Goal: Check status: Check status

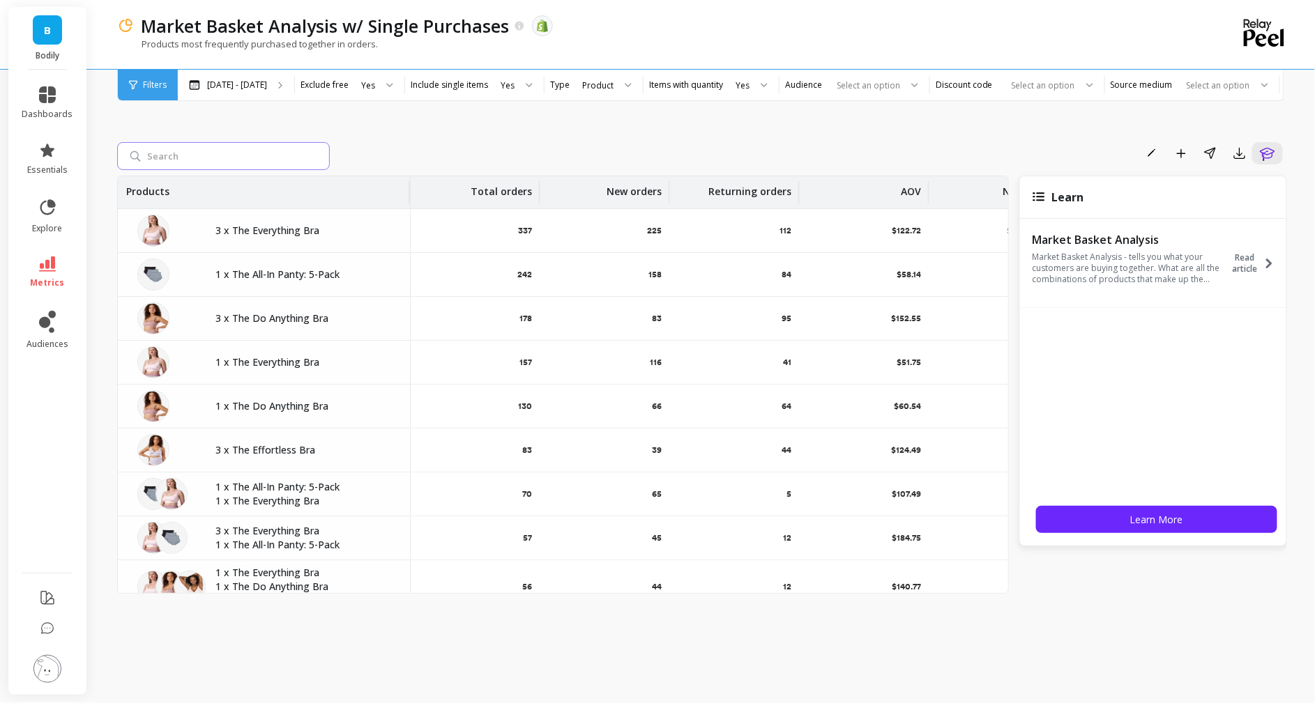
click at [206, 160] on input "search" at bounding box center [223, 156] width 213 height 28
click at [198, 90] on div "[DATE] - [DATE]" at bounding box center [228, 84] width 78 height 11
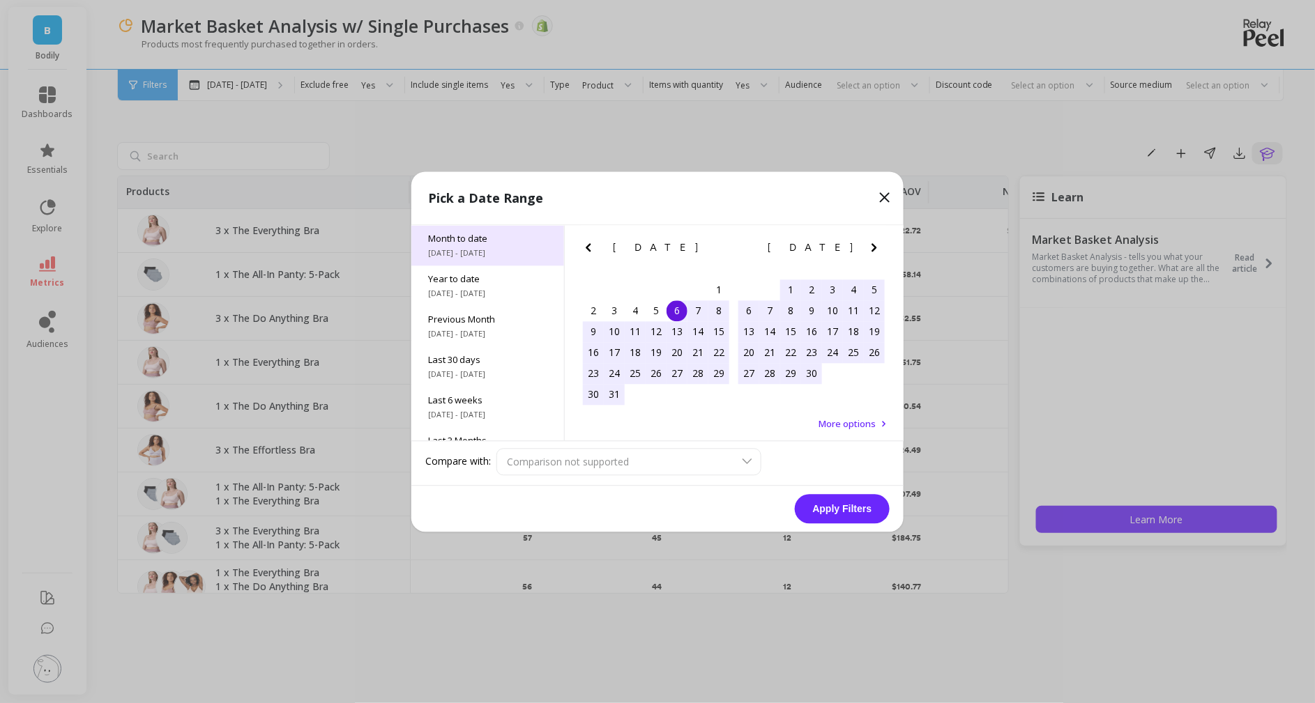
click at [475, 246] on div "Month to date [DATE] - [DATE]" at bounding box center [487, 245] width 153 height 40
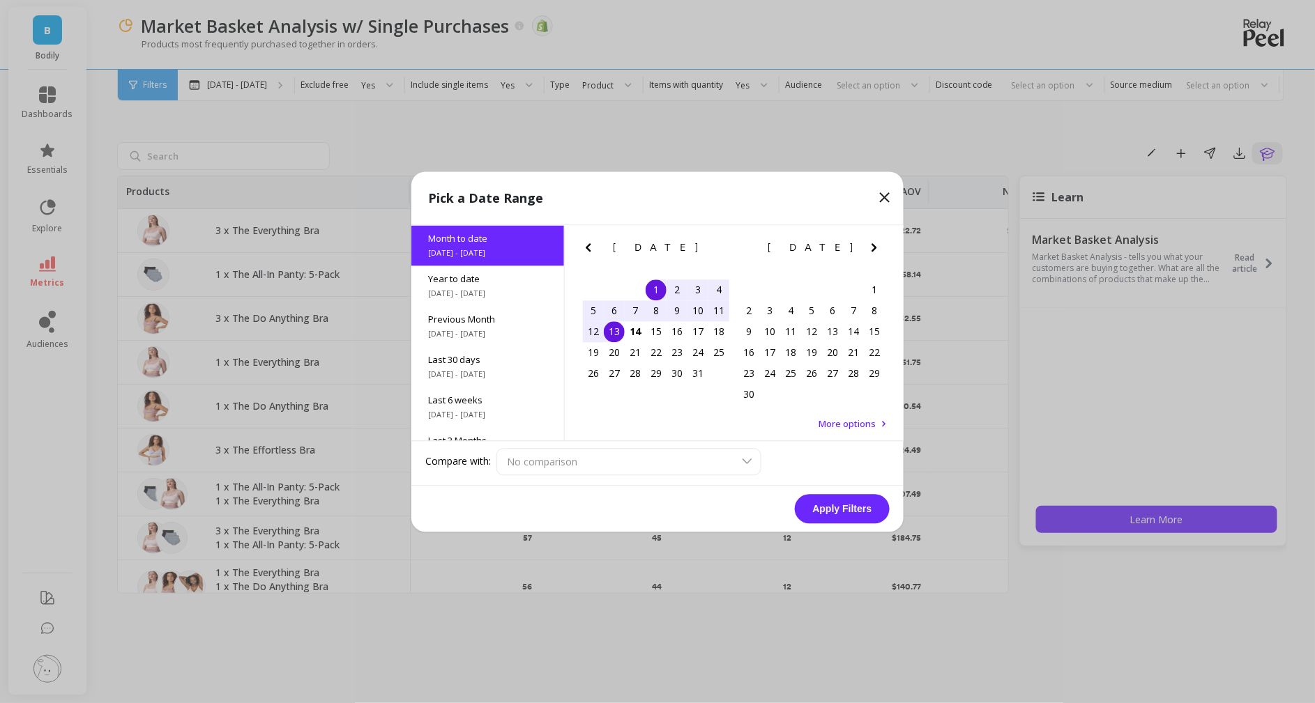
click at [868, 510] on button "Apply Filters" at bounding box center [842, 508] width 95 height 29
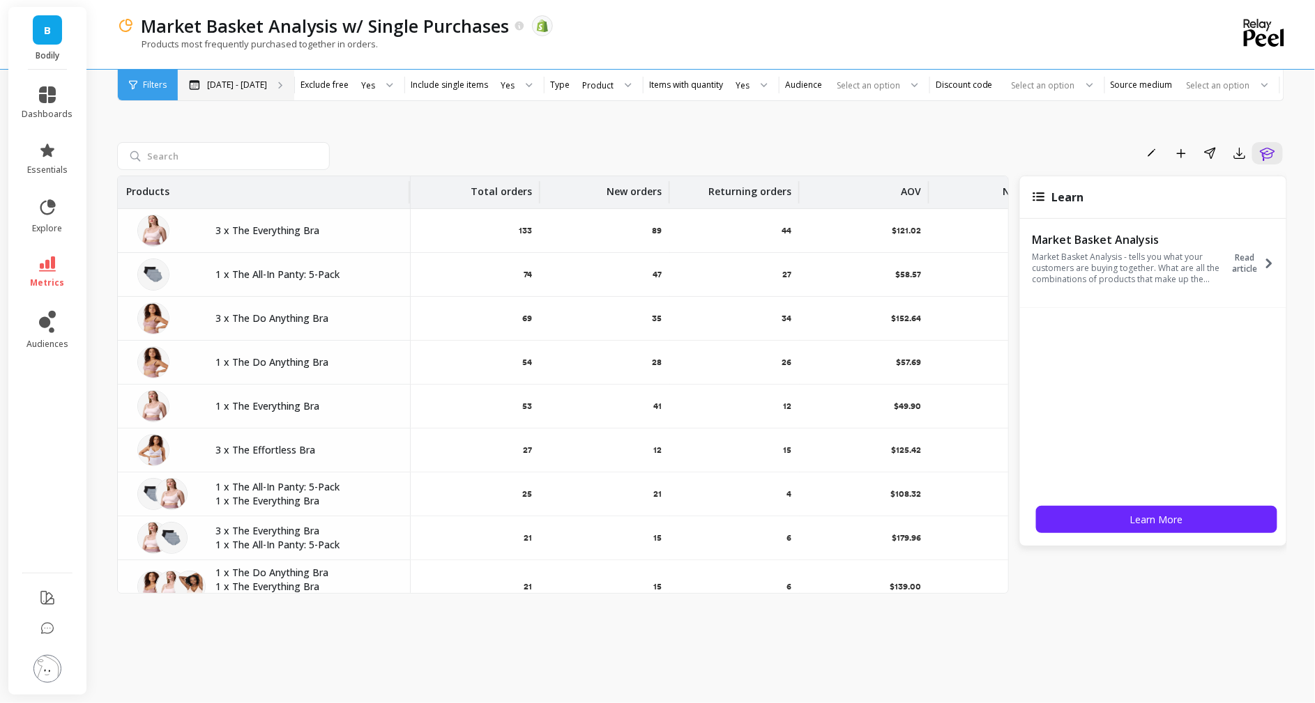
click at [241, 89] on p "[DATE] - [DATE]" at bounding box center [237, 84] width 60 height 11
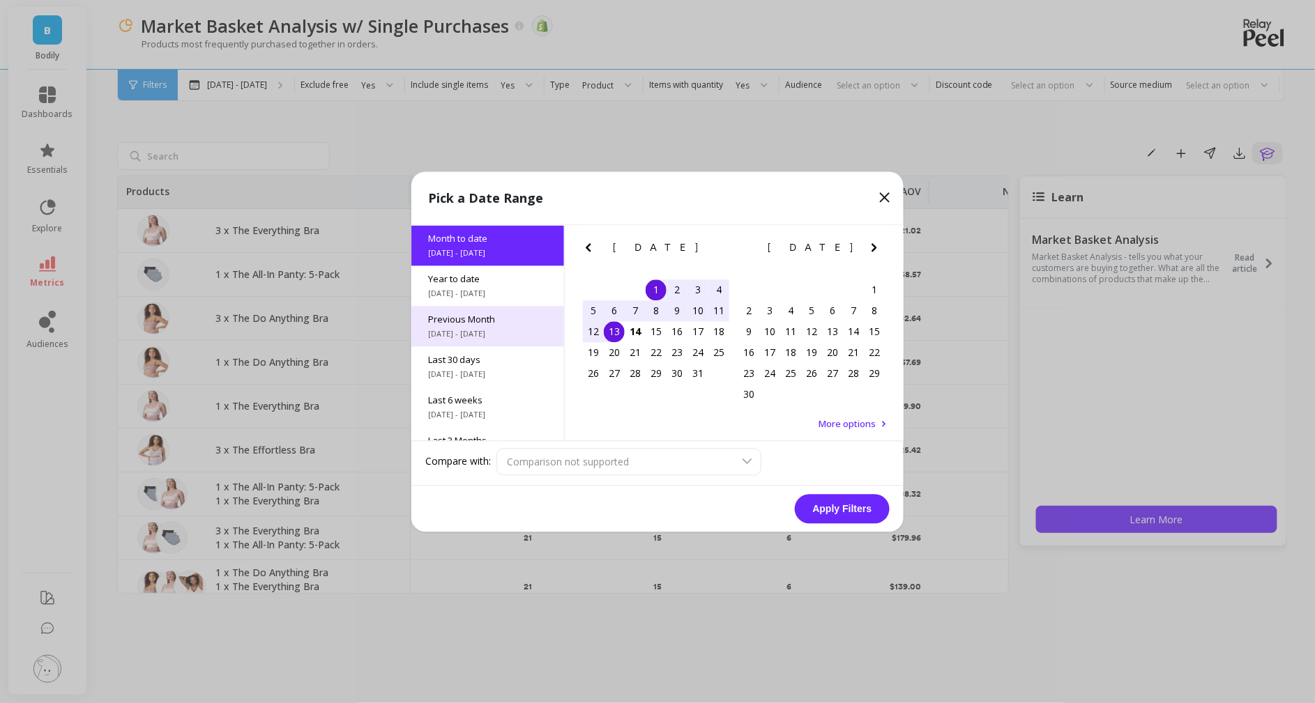
click at [494, 333] on span "[DATE] - [DATE]" at bounding box center [487, 333] width 119 height 11
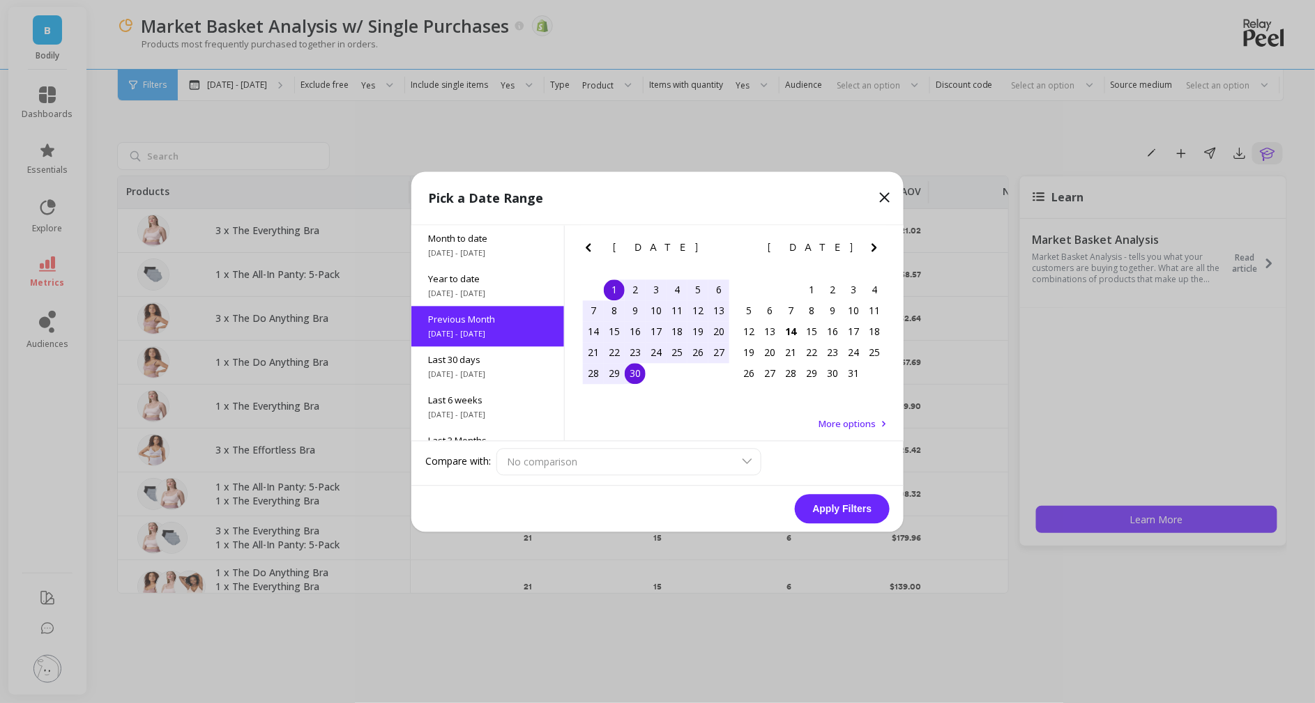
click at [860, 504] on button "Apply Filters" at bounding box center [842, 508] width 95 height 29
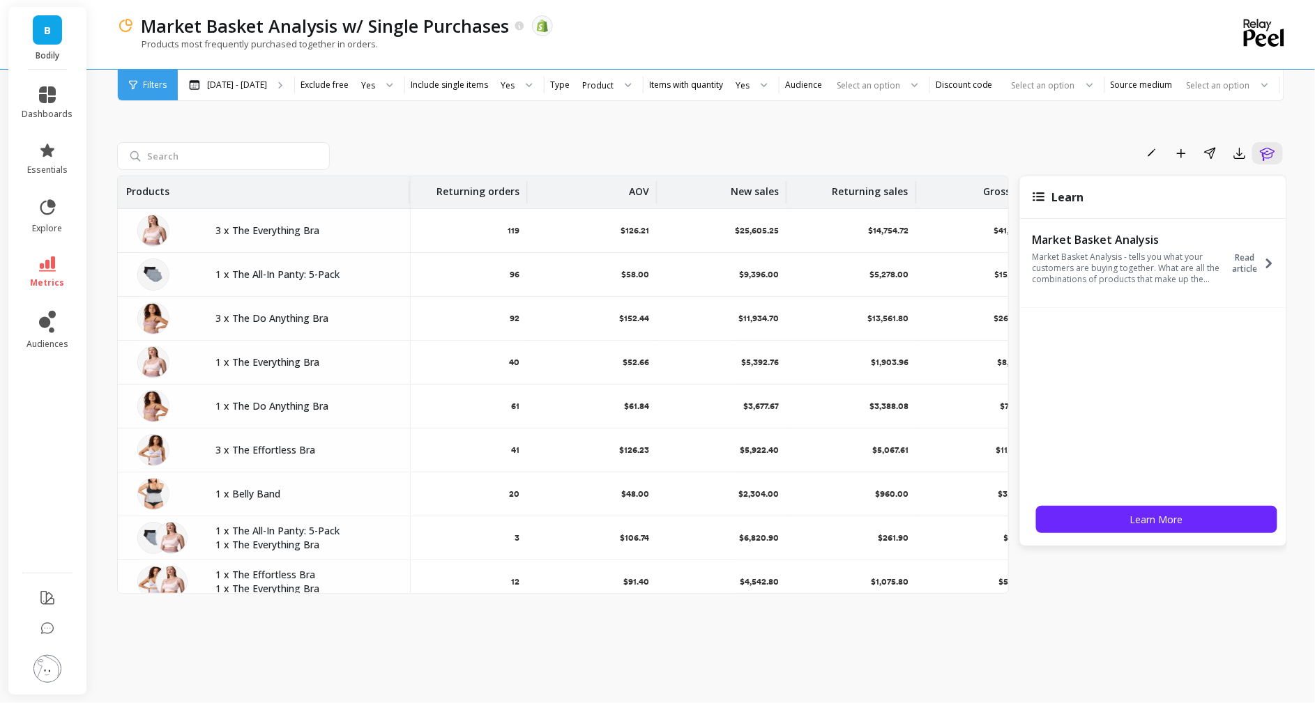
scroll to position [0, 275]
